Goal: Information Seeking & Learning: Learn about a topic

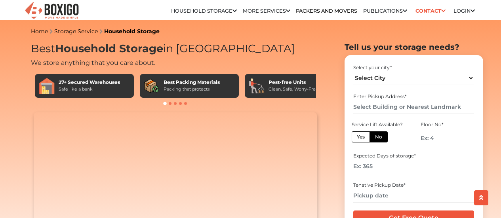
select select "[GEOGRAPHIC_DATA]"
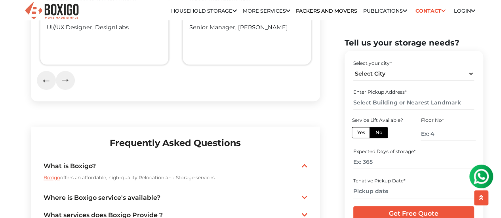
scroll to position [1891, 0]
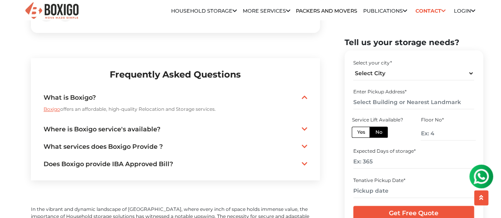
click at [302, 143] on icon at bounding box center [305, 146] width 6 height 6
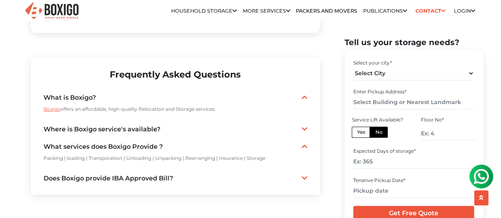
click at [304, 175] on icon at bounding box center [305, 178] width 6 height 6
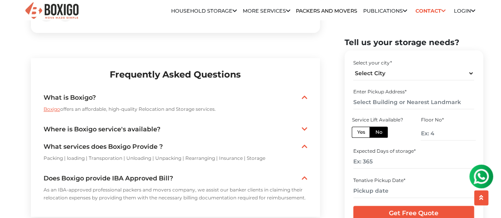
click at [304, 175] on icon at bounding box center [305, 178] width 6 height 6
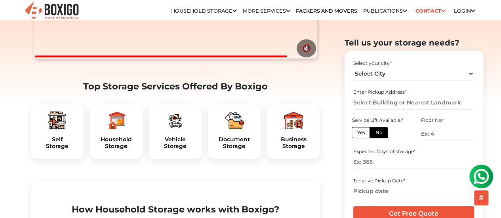
scroll to position [211, 0]
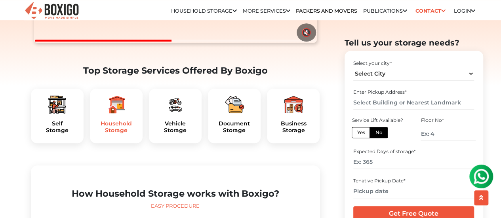
click at [121, 134] on h5 "Household Storage" at bounding box center [116, 126] width 40 height 13
